Goal: Submit feedback/report problem

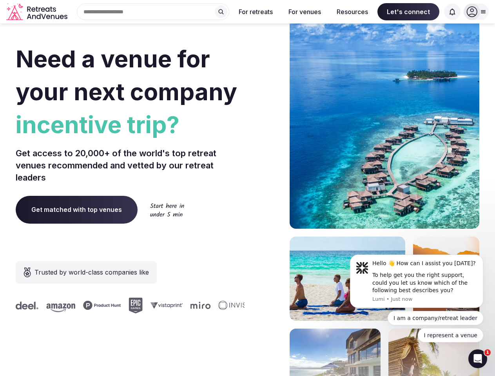
click at [247, 188] on div "Need a venue for your next company incentive trip? Get access to 20,000+ of the…" at bounding box center [248, 234] width 464 height 472
click at [153, 12] on input "text" at bounding box center [153, 12] width 152 height 16
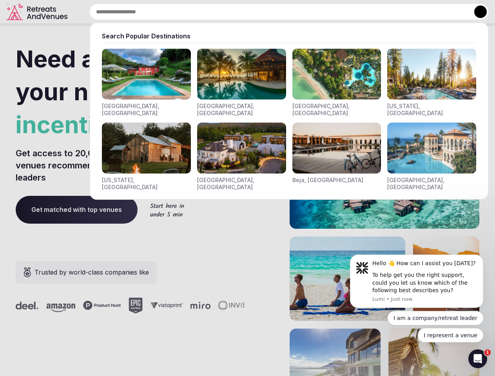
click at [221, 12] on input "text" at bounding box center [288, 12] width 399 height 16
click at [256, 12] on input "text" at bounding box center [288, 12] width 399 height 16
click at [304, 12] on input "text" at bounding box center [288, 12] width 399 height 16
click at [352, 12] on input "text" at bounding box center [288, 12] width 399 height 16
click at [408, 12] on input "text" at bounding box center [288, 12] width 399 height 16
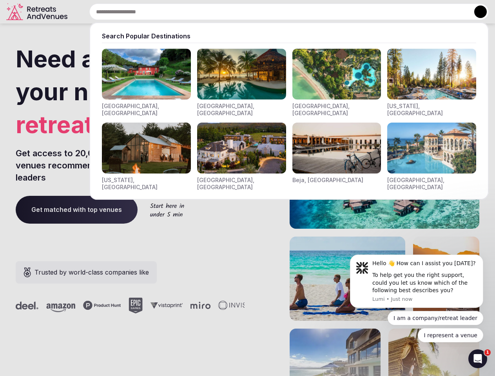
click at [452, 12] on input "text" at bounding box center [288, 12] width 399 height 16
click at [476, 12] on button at bounding box center [480, 11] width 13 height 13
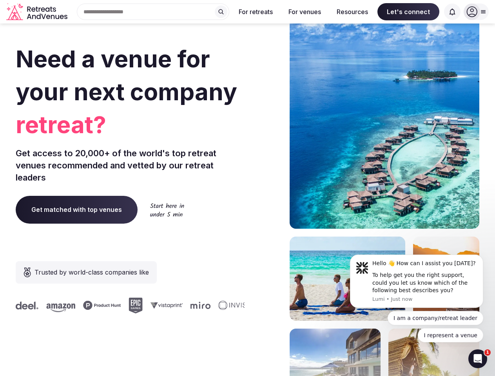
click at [417, 281] on div "To help get you the right support, could you let us know which of the following…" at bounding box center [424, 283] width 105 height 23
